Goal: Check status: Check status

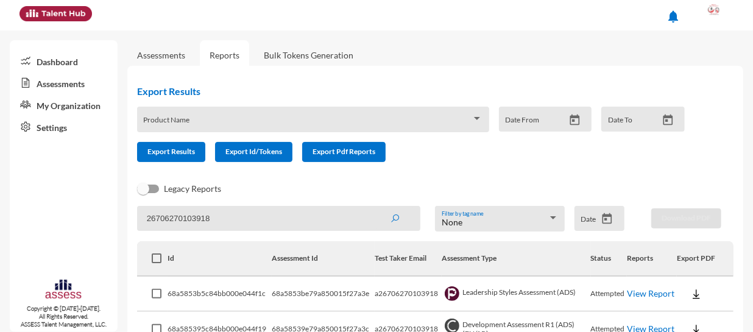
scroll to position [68, 0]
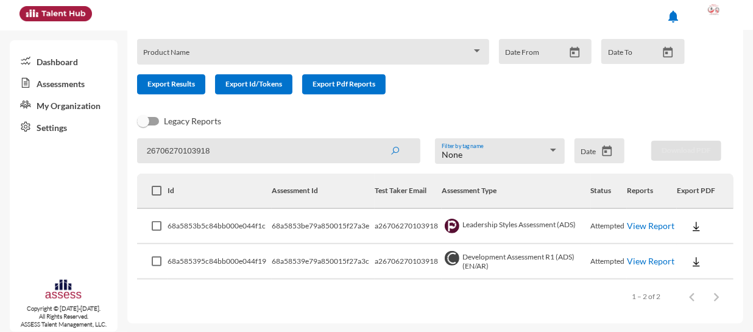
click at [288, 148] on input "26706270103918" at bounding box center [278, 150] width 283 height 25
click at [375, 140] on button "submit" at bounding box center [394, 151] width 39 height 22
click at [634, 227] on link "View Report" at bounding box center [651, 226] width 48 height 10
click at [652, 257] on link "View Report" at bounding box center [651, 261] width 48 height 10
click at [291, 152] on input "26706270103918" at bounding box center [278, 150] width 283 height 25
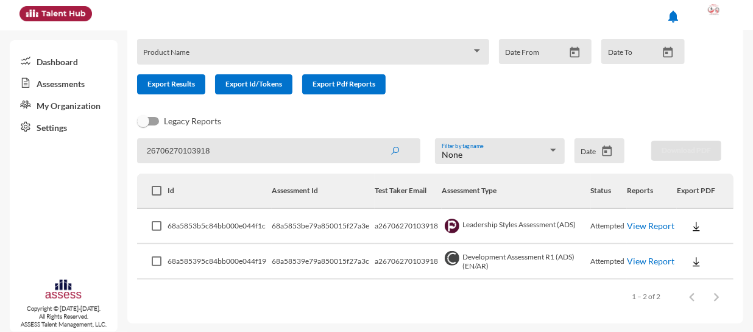
click at [291, 152] on input "26706270103918" at bounding box center [278, 150] width 283 height 25
paste input "7110010107352"
type input "27110010107352"
click at [375, 140] on button "submit" at bounding box center [394, 151] width 39 height 22
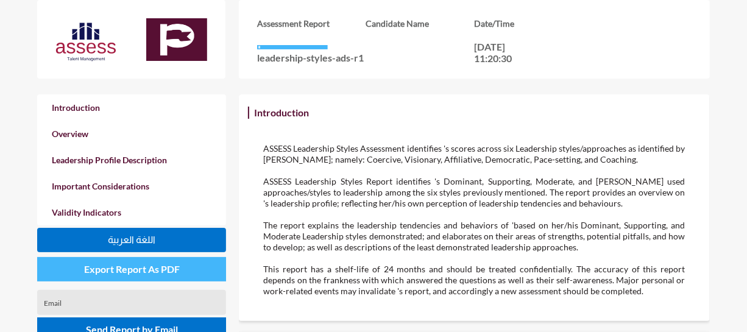
click at [124, 266] on span "Export Report As PDF" at bounding box center [132, 269] width 96 height 12
